Goal: Navigation & Orientation: Find specific page/section

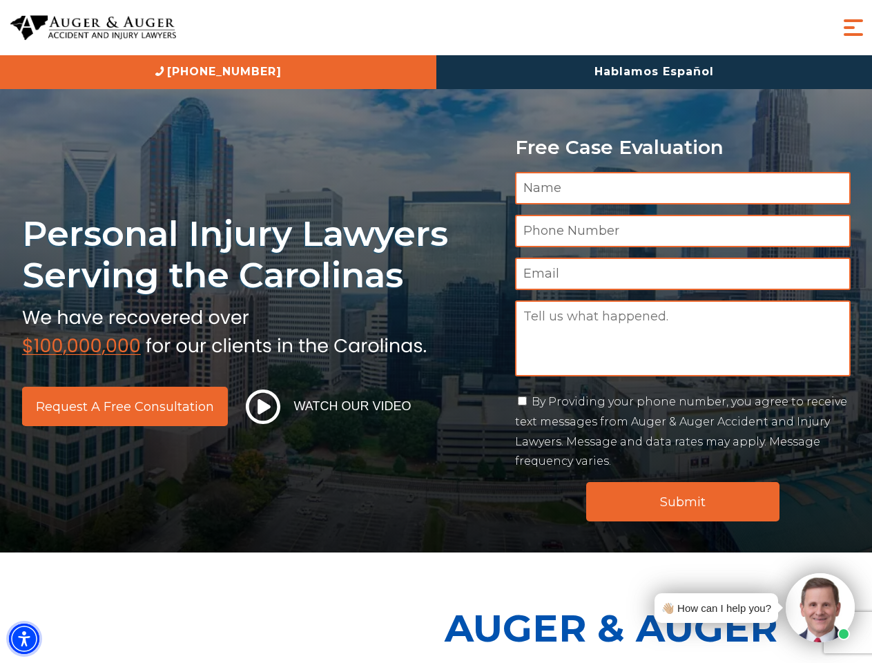
click at [24, 639] on img "Accessibility Menu" at bounding box center [24, 639] width 30 height 30
